Goal: Information Seeking & Learning: Learn about a topic

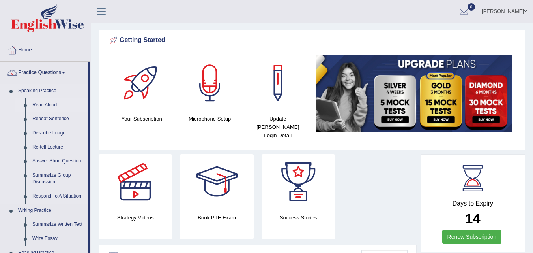
click at [53, 103] on link "Read Aloud" at bounding box center [59, 105] width 60 height 14
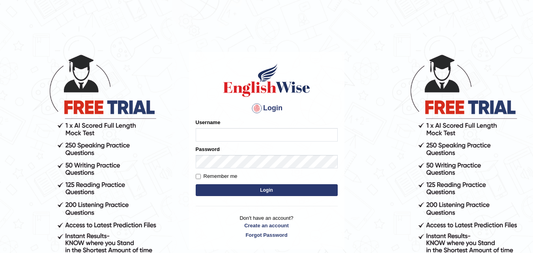
type input "f"
click at [238, 136] on input "f" at bounding box center [267, 134] width 142 height 13
type input "Fely_1975"
click at [272, 191] on button "Login" at bounding box center [267, 190] width 142 height 12
click at [238, 133] on input "Username" at bounding box center [267, 134] width 142 height 13
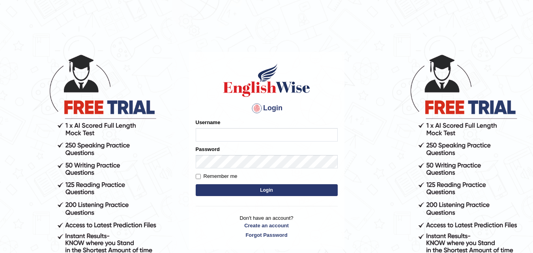
type input "Fely_1975"
click at [257, 168] on form "Please fix the following errors: Username Fely_1975 Password Remember me Login" at bounding box center [267, 157] width 142 height 79
click at [251, 190] on button "Login" at bounding box center [267, 190] width 142 height 12
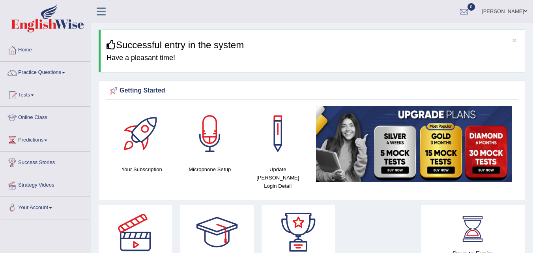
click at [63, 73] on link "Practice Questions" at bounding box center [45, 72] width 90 height 20
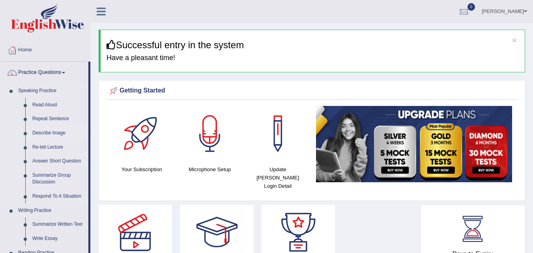
click at [56, 132] on link "Describe Image" at bounding box center [59, 133] width 60 height 14
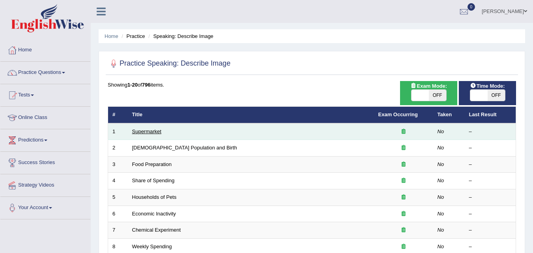
click at [150, 131] on link "Supermarket" at bounding box center [146, 131] width 29 height 6
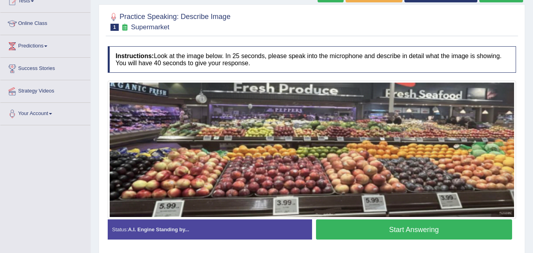
scroll to position [91, 0]
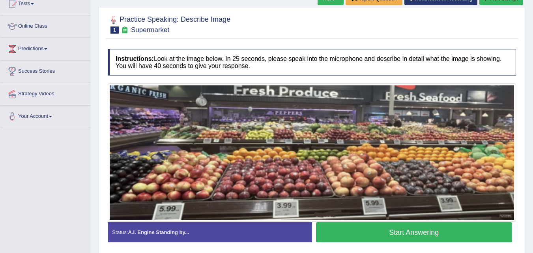
drag, startPoint x: 237, startPoint y: 28, endPoint x: 216, endPoint y: -27, distance: 58.9
click at [216, 0] on html "Toggle navigation Home Practice Questions Speaking Practice Read Aloud Repeat S…" at bounding box center [266, 35] width 533 height 253
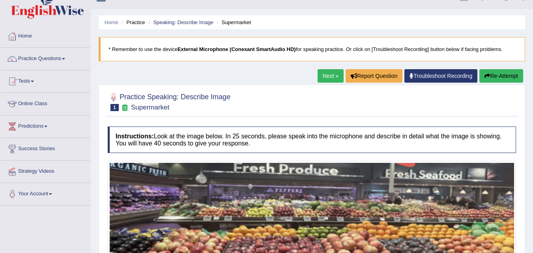
scroll to position [13, 0]
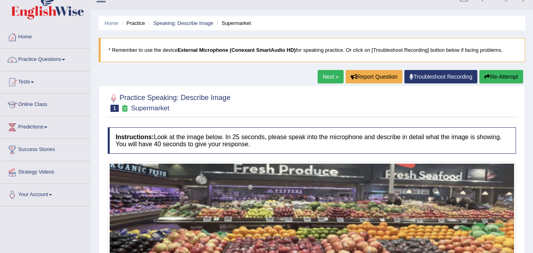
click at [389, 151] on h4 "Instructions: Look at the image below. In 25 seconds, please speak into the mic…" at bounding box center [312, 140] width 409 height 26
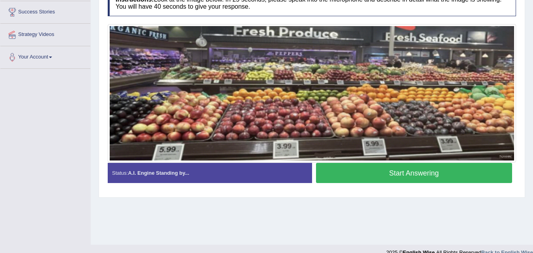
scroll to position [162, 0]
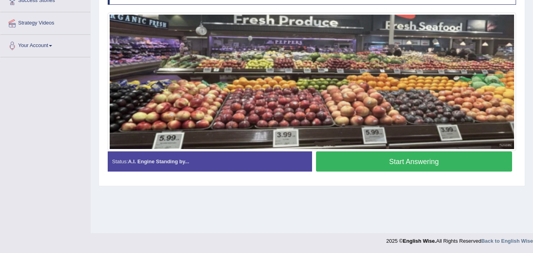
click at [431, 89] on img at bounding box center [312, 82] width 405 height 134
click at [456, 87] on img at bounding box center [312, 82] width 405 height 134
click at [467, 163] on button "Start Answering" at bounding box center [414, 161] width 197 height 20
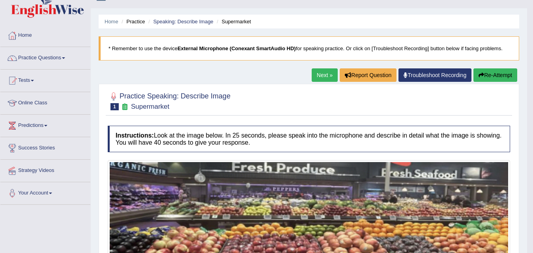
scroll to position [10, 0]
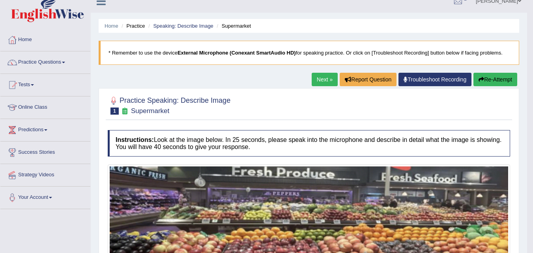
click at [495, 79] on button "Re-Attempt" at bounding box center [496, 79] width 44 height 13
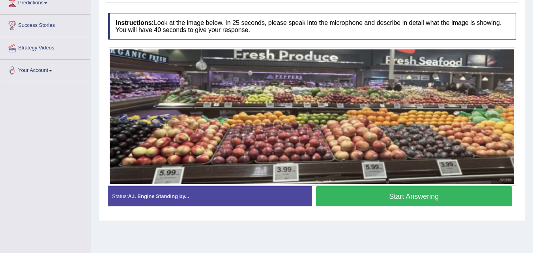
scroll to position [139, 0]
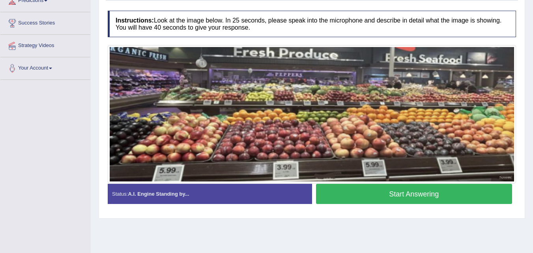
click at [428, 193] on button "Start Answering" at bounding box center [414, 194] width 197 height 20
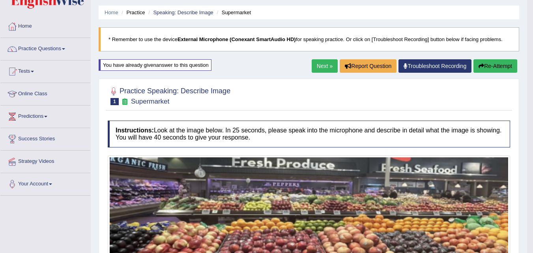
scroll to position [0, 0]
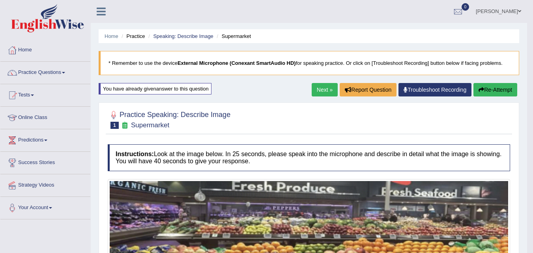
click at [497, 90] on button "Re-Attempt" at bounding box center [496, 89] width 44 height 13
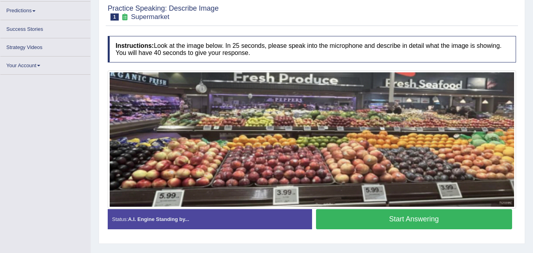
scroll to position [162, 0]
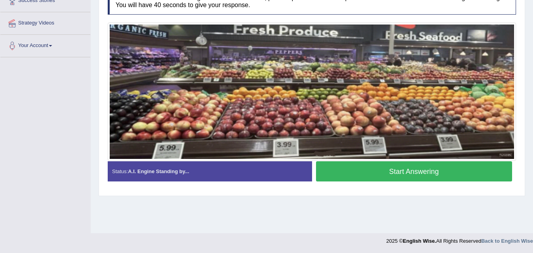
click at [459, 173] on button "Start Answering" at bounding box center [414, 171] width 197 height 20
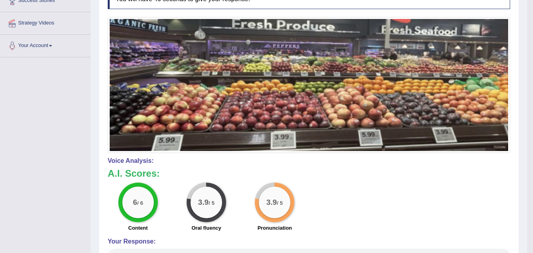
click at [464, 19] on img at bounding box center [309, 85] width 399 height 132
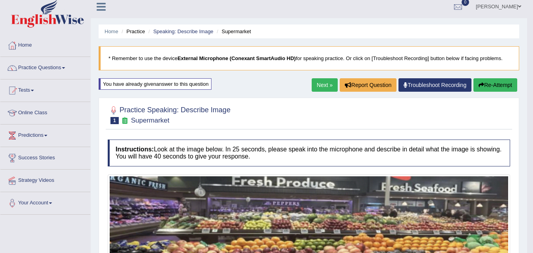
scroll to position [0, 0]
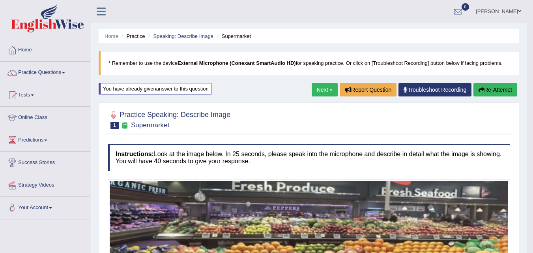
click at [497, 91] on button "Re-Attempt" at bounding box center [496, 89] width 44 height 13
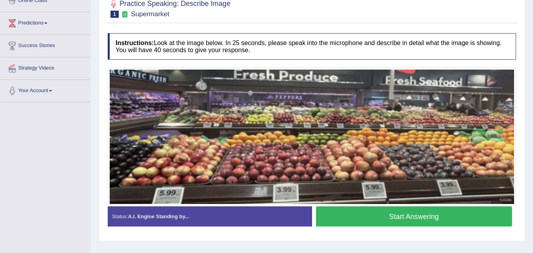
scroll to position [116, 0]
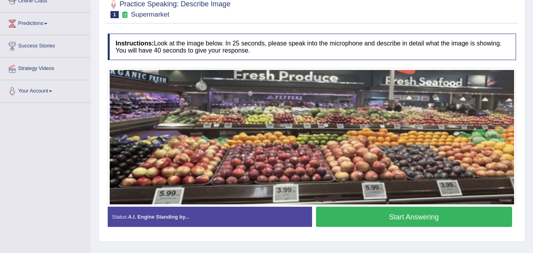
click at [470, 217] on button "Start Answering" at bounding box center [414, 216] width 197 height 20
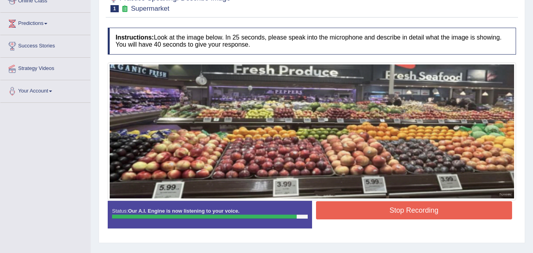
click at [443, 210] on button "Stop Recording" at bounding box center [414, 210] width 197 height 18
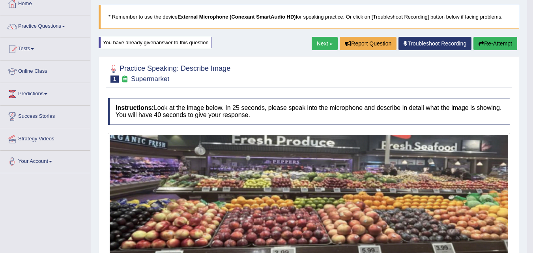
scroll to position [0, 0]
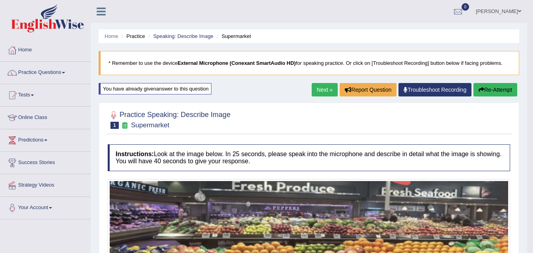
click at [501, 88] on button "Re-Attempt" at bounding box center [496, 89] width 44 height 13
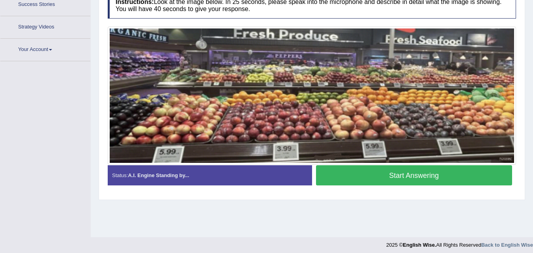
scroll to position [162, 0]
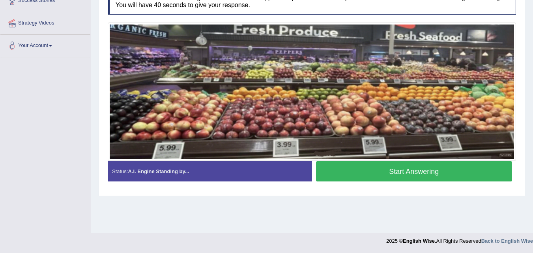
click at [471, 173] on button "Start Answering" at bounding box center [414, 171] width 197 height 20
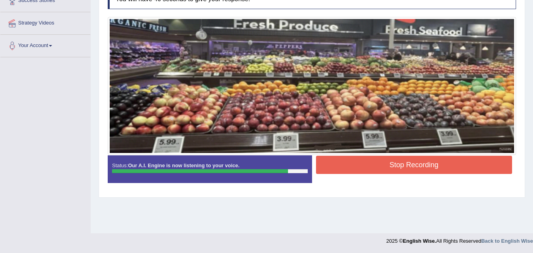
click at [455, 165] on button "Stop Recording" at bounding box center [414, 165] width 197 height 18
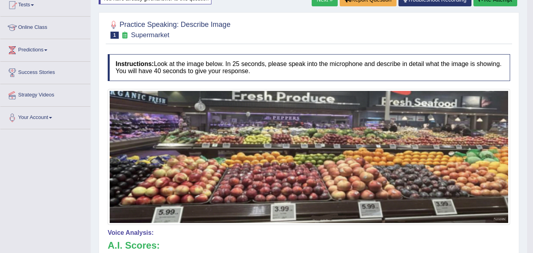
scroll to position [0, 0]
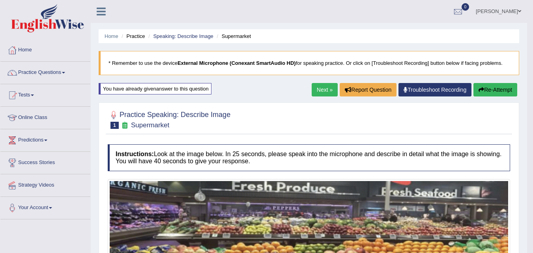
click at [493, 88] on button "Re-Attempt" at bounding box center [496, 89] width 44 height 13
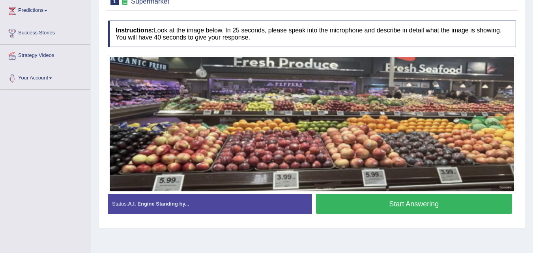
scroll to position [162, 0]
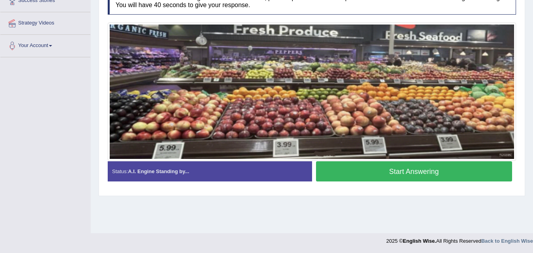
click at [494, 175] on button "Start Answering" at bounding box center [414, 171] width 197 height 20
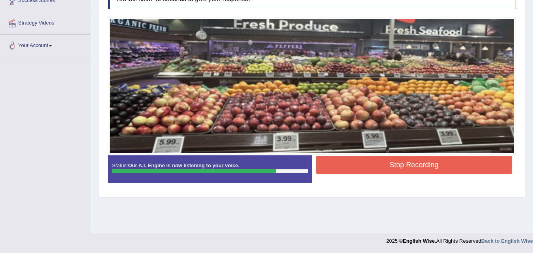
click at [468, 165] on button "Stop Recording" at bounding box center [414, 165] width 197 height 18
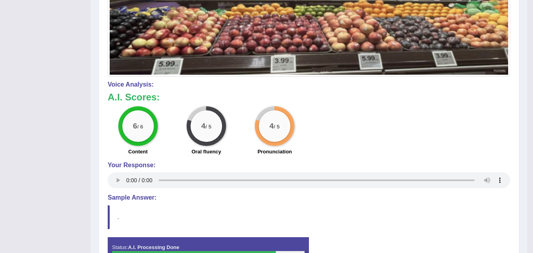
scroll to position [0, 0]
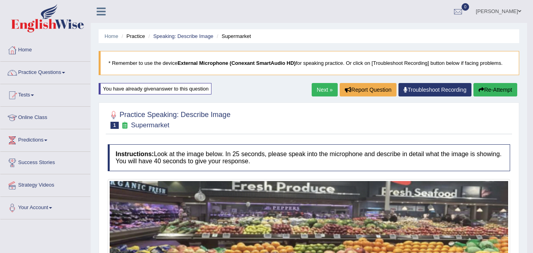
click at [321, 91] on link "Next »" at bounding box center [325, 89] width 26 height 13
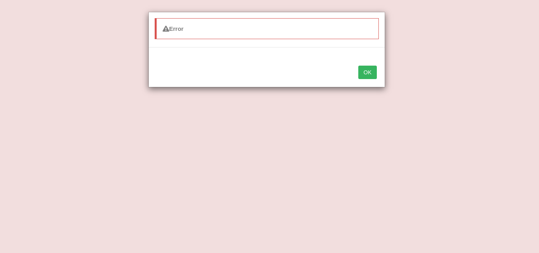
click at [371, 71] on button "OK" at bounding box center [367, 72] width 18 height 13
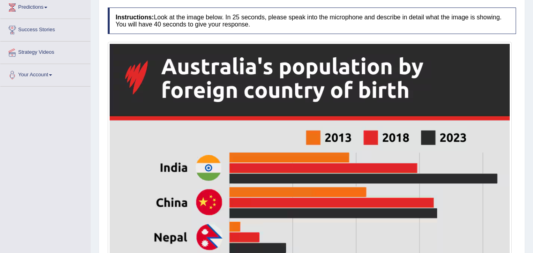
scroll to position [133, 0]
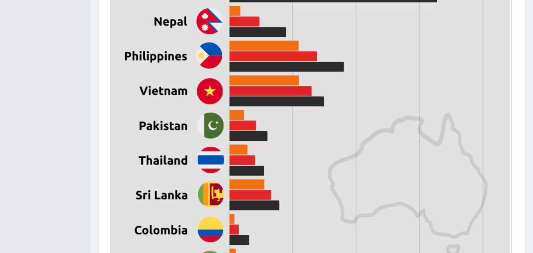
scroll to position [497, 0]
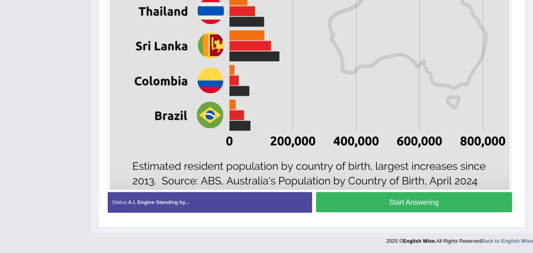
drag, startPoint x: 462, startPoint y: 161, endPoint x: 422, endPoint y: 94, distance: 77.7
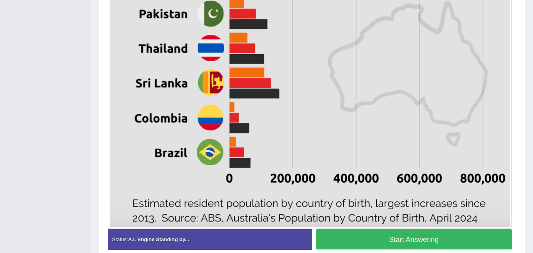
scroll to position [465, 0]
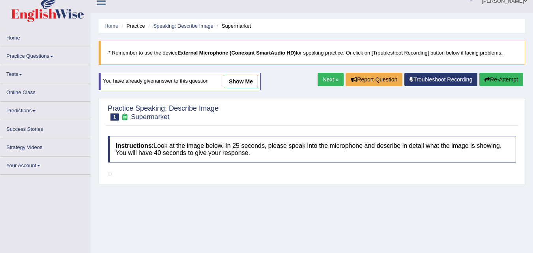
scroll to position [141, 0]
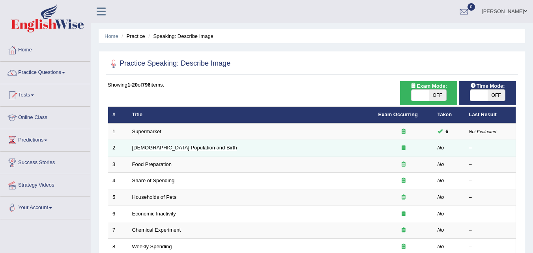
click at [199, 148] on link "[DEMOGRAPHIC_DATA] Population and Birth" at bounding box center [184, 147] width 105 height 6
